Goal: Information Seeking & Learning: Learn about a topic

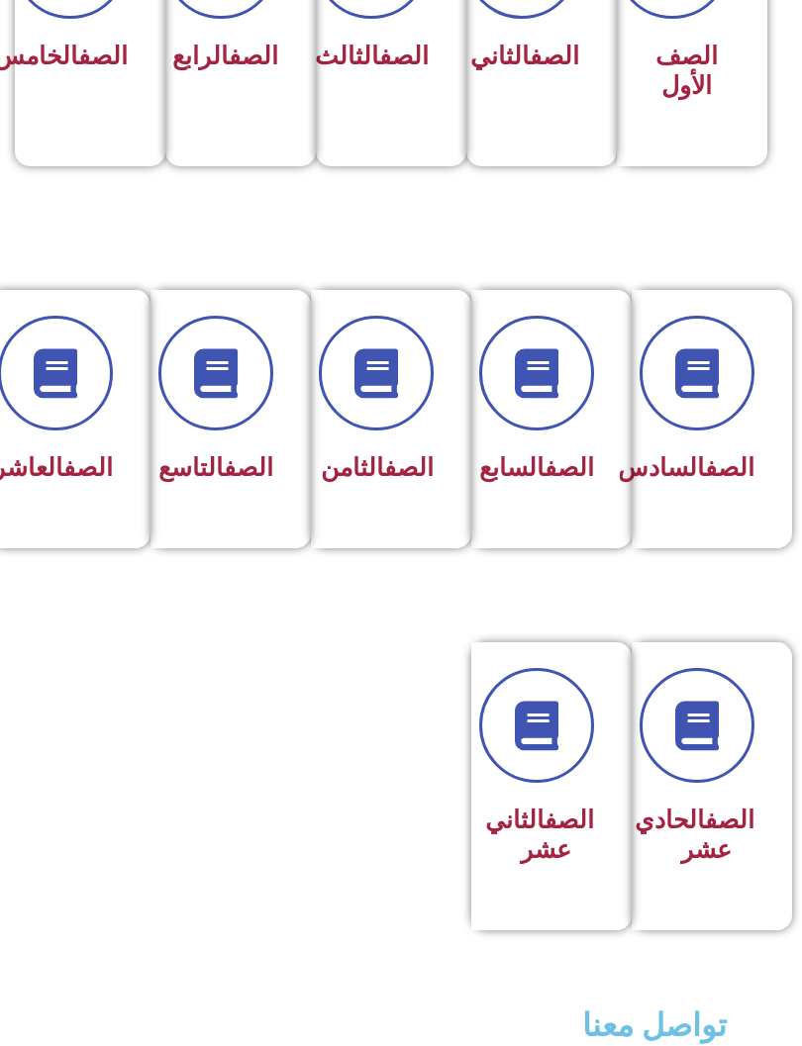
scroll to position [705, 0]
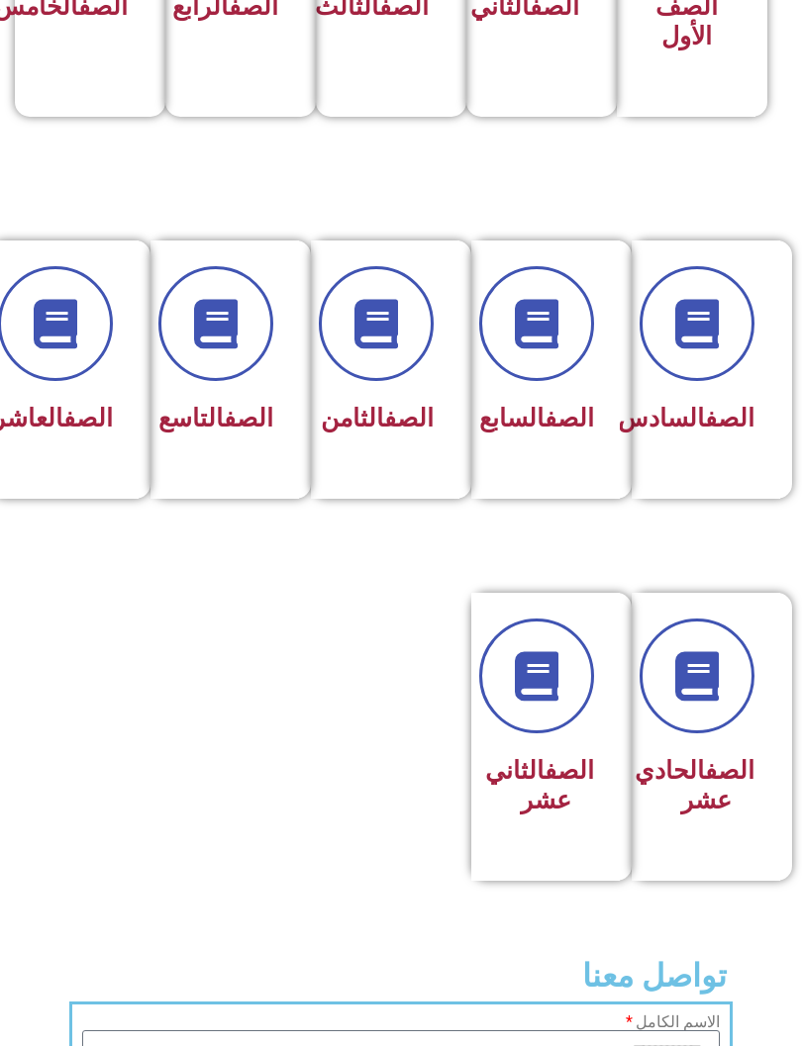
click at [82, 375] on div at bounding box center [64, 323] width 97 height 115
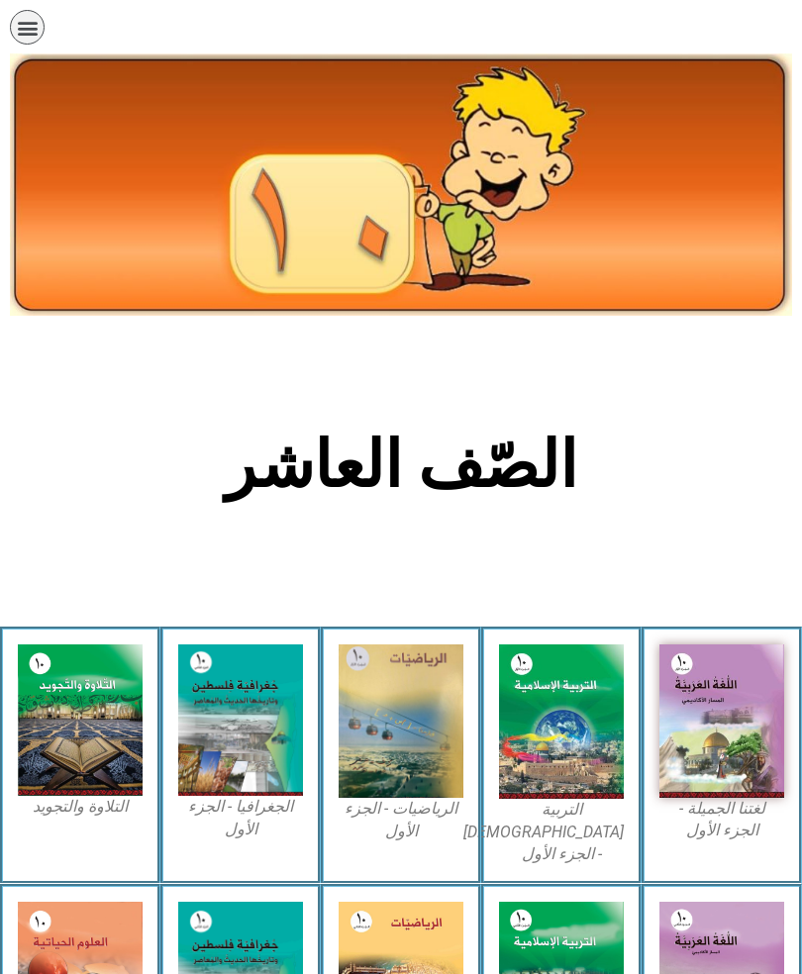
click at [734, 726] on img at bounding box center [721, 720] width 125 height 153
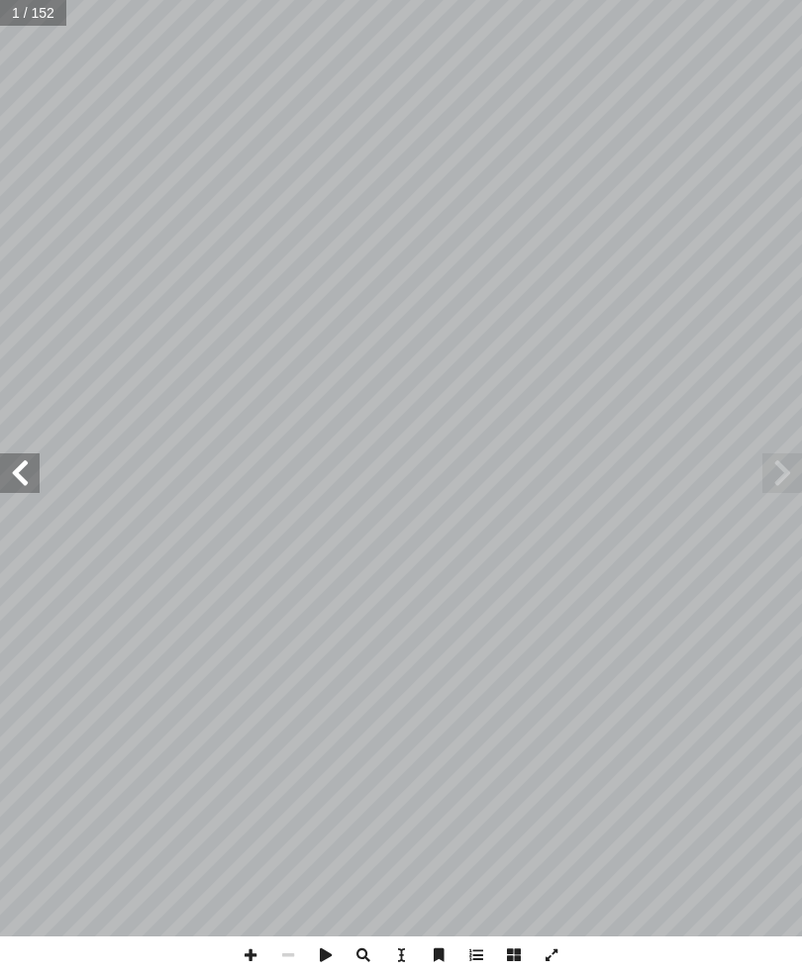
click at [30, 466] on span at bounding box center [20, 473] width 40 height 40
click at [16, 475] on span at bounding box center [20, 473] width 40 height 40
click at [12, 486] on span at bounding box center [20, 473] width 40 height 40
click at [773, 474] on span at bounding box center [782, 473] width 40 height 40
click at [36, 11] on input "text" at bounding box center [40, 13] width 80 height 26
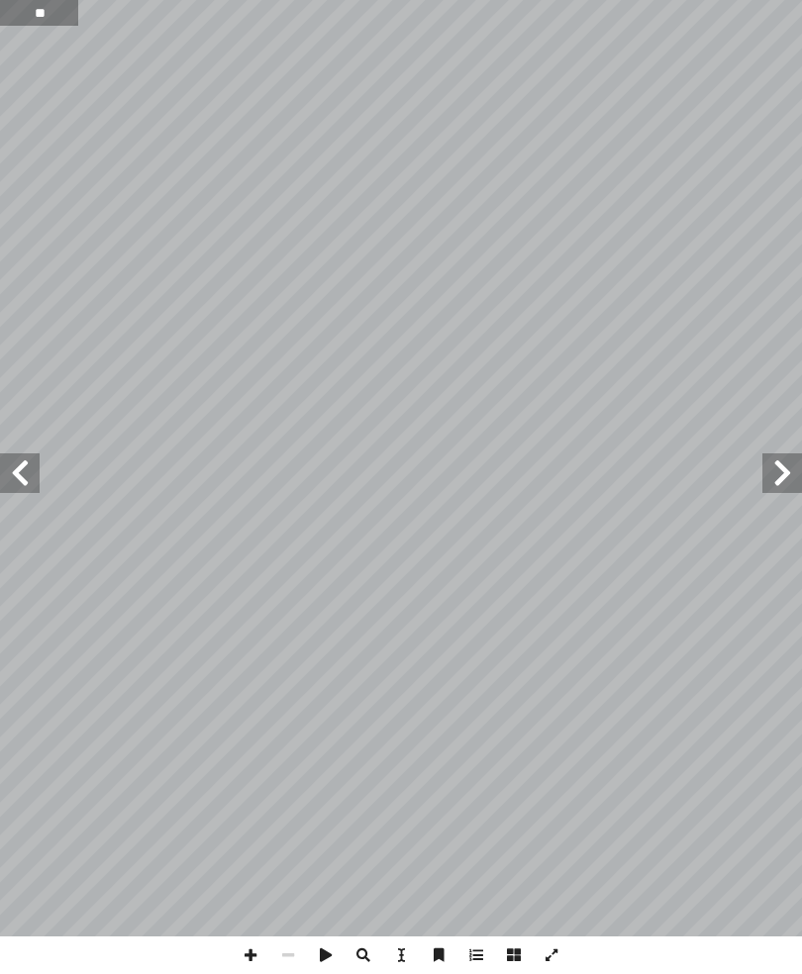
type input "**"
click at [772, 466] on span at bounding box center [782, 473] width 40 height 40
click at [15, 466] on span at bounding box center [20, 473] width 40 height 40
click at [38, 468] on span at bounding box center [20, 473] width 40 height 40
click at [39, 469] on span at bounding box center [20, 473] width 40 height 40
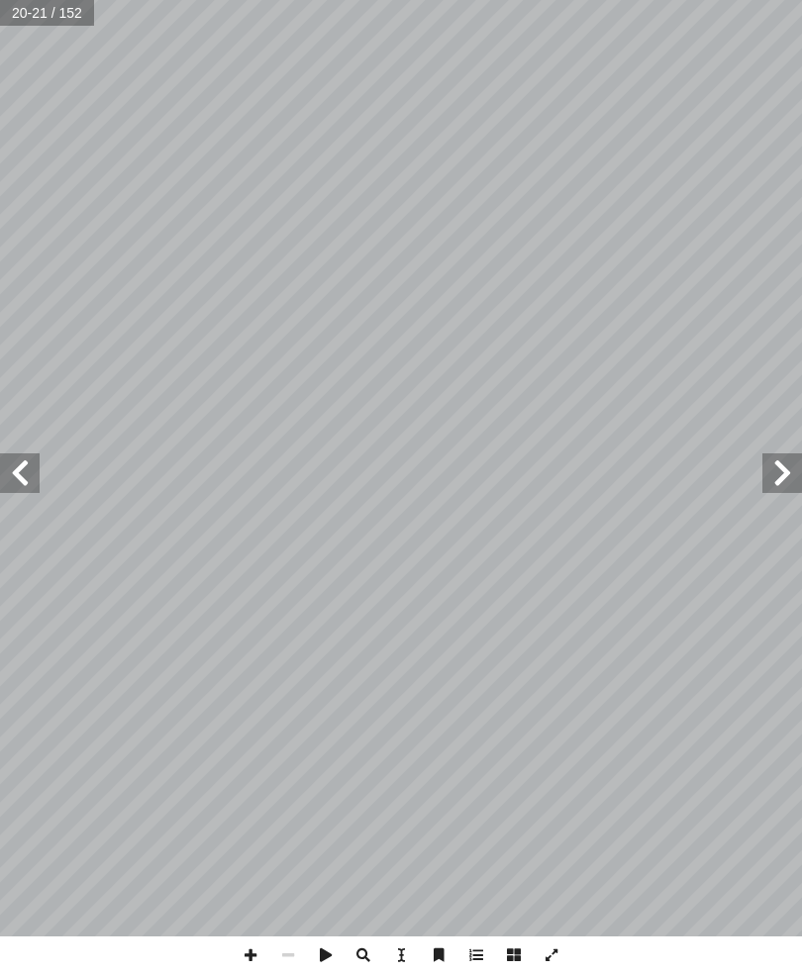
click at [767, 491] on span at bounding box center [782, 473] width 40 height 40
